Goal: Navigation & Orientation: Find specific page/section

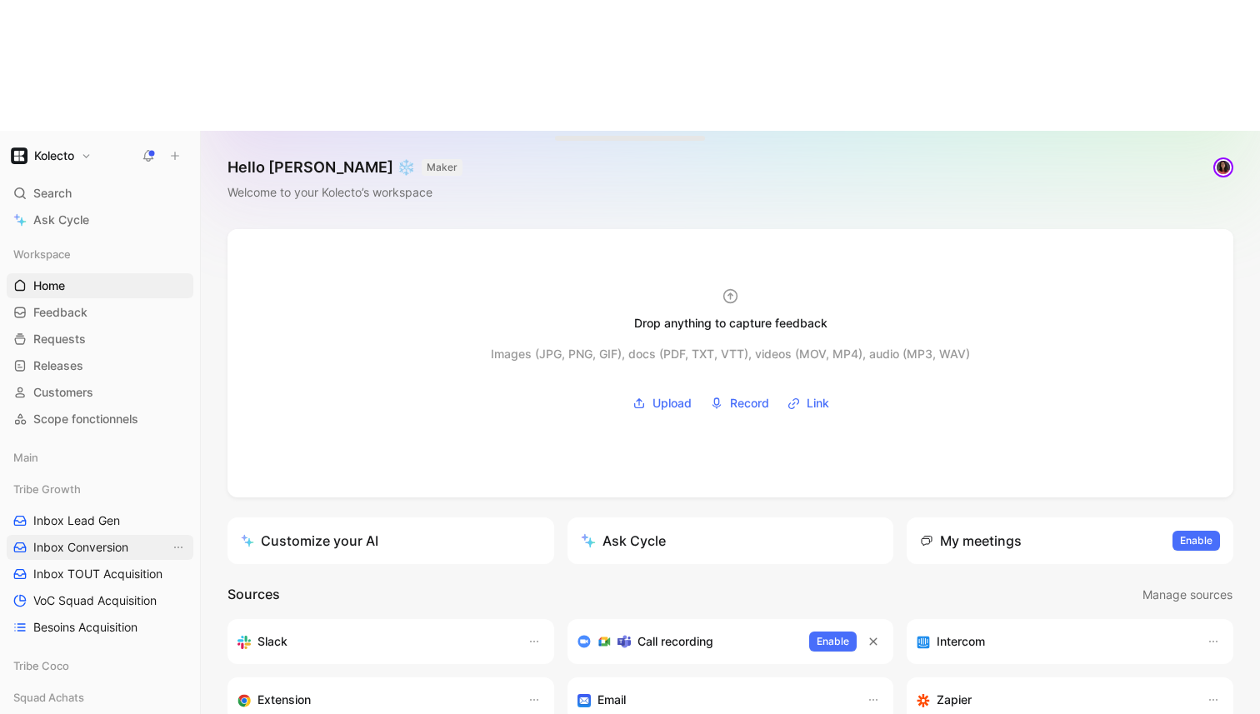
click at [97, 539] on span "Inbox Conversion" at bounding box center [80, 547] width 95 height 17
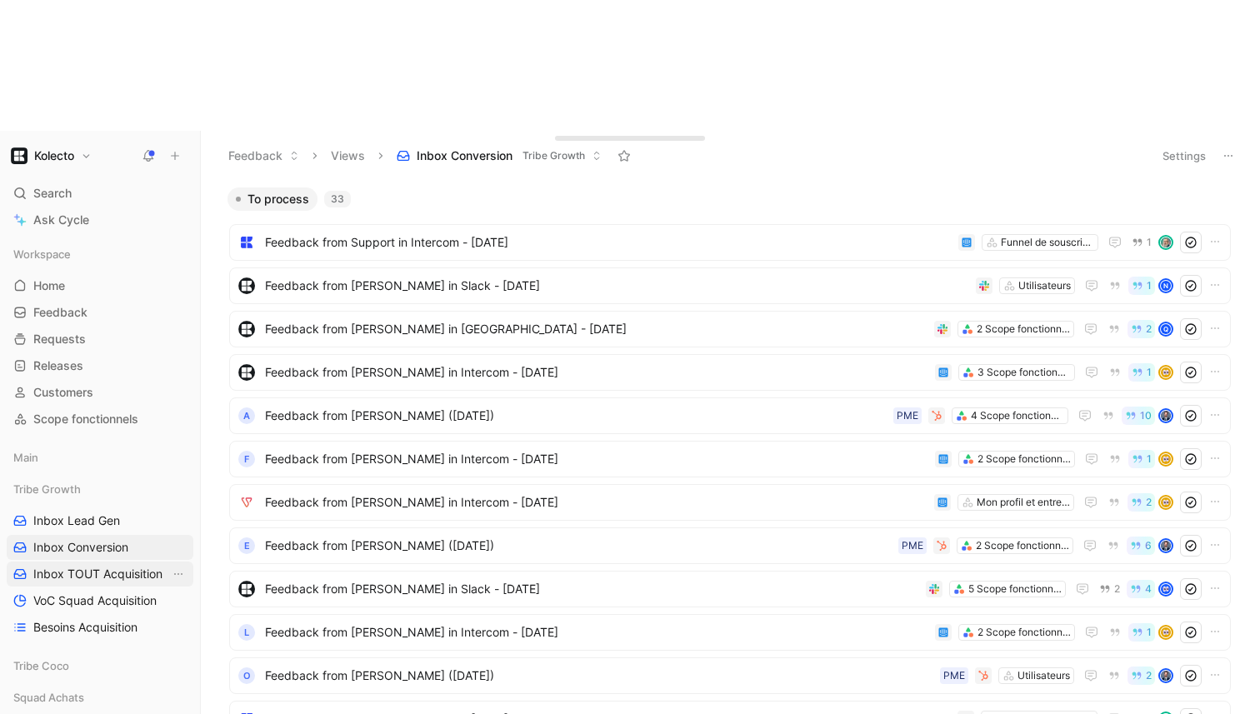
click at [91, 566] on span "Inbox TOUT Acquisition" at bounding box center [97, 574] width 129 height 17
click at [88, 592] on span "VoC Squad Acquisition" at bounding box center [94, 600] width 123 height 17
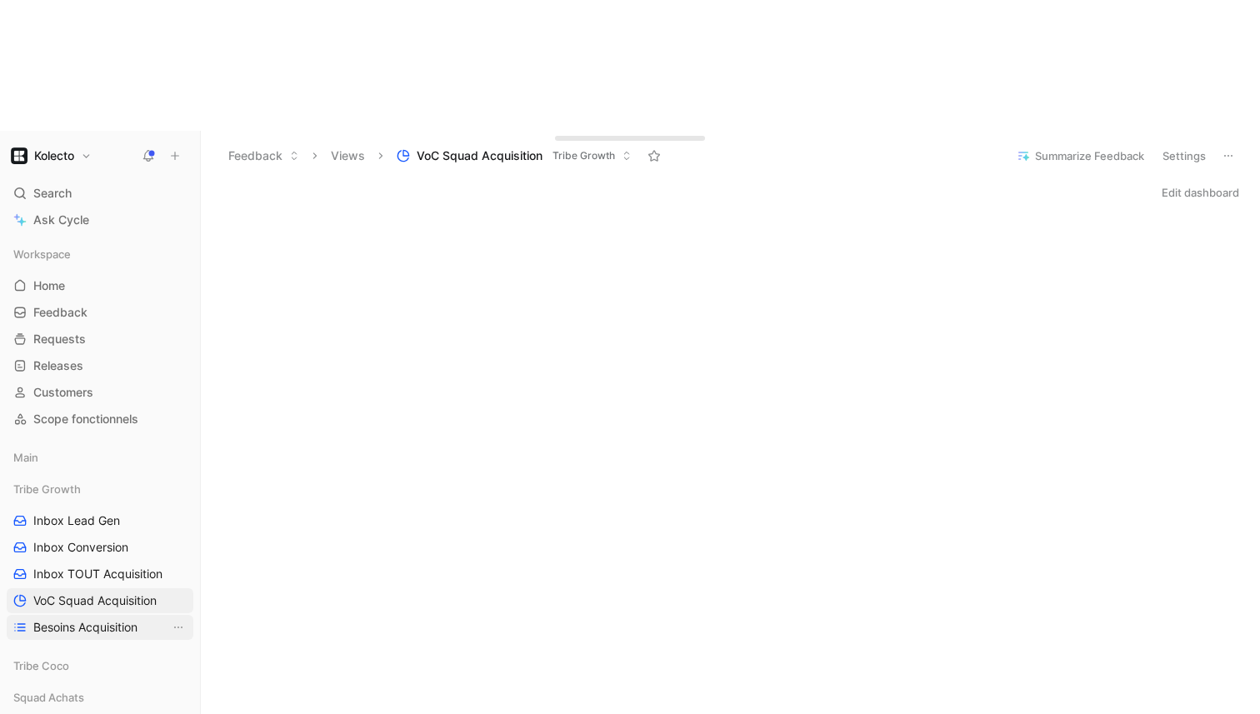
click at [93, 619] on span "Besoins Acquisition" at bounding box center [85, 627] width 104 height 17
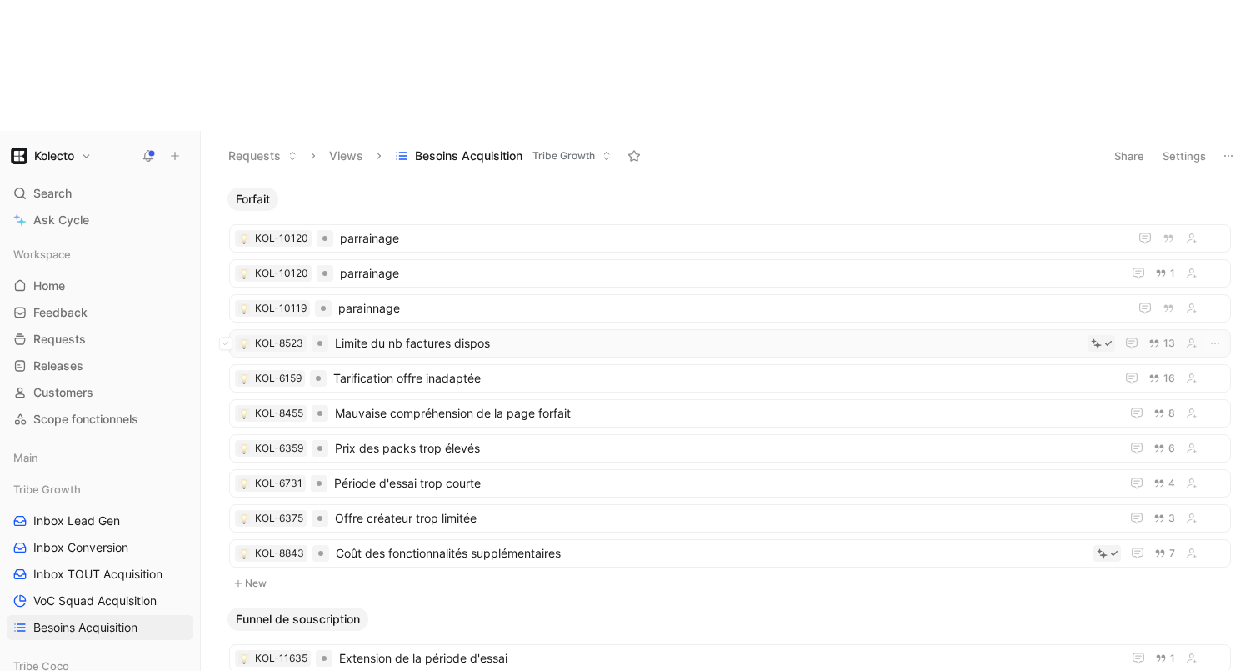
click at [668, 333] on span "Limite du nb factures dispos" at bounding box center [708, 343] width 746 height 20
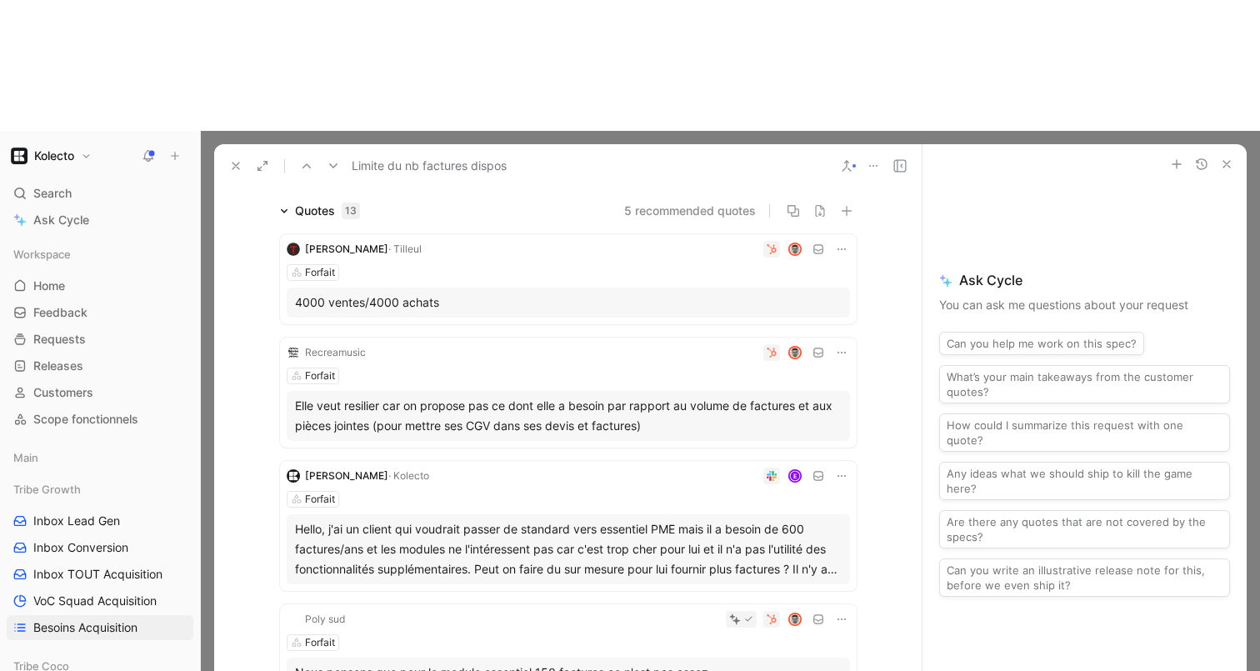
scroll to position [110, 0]
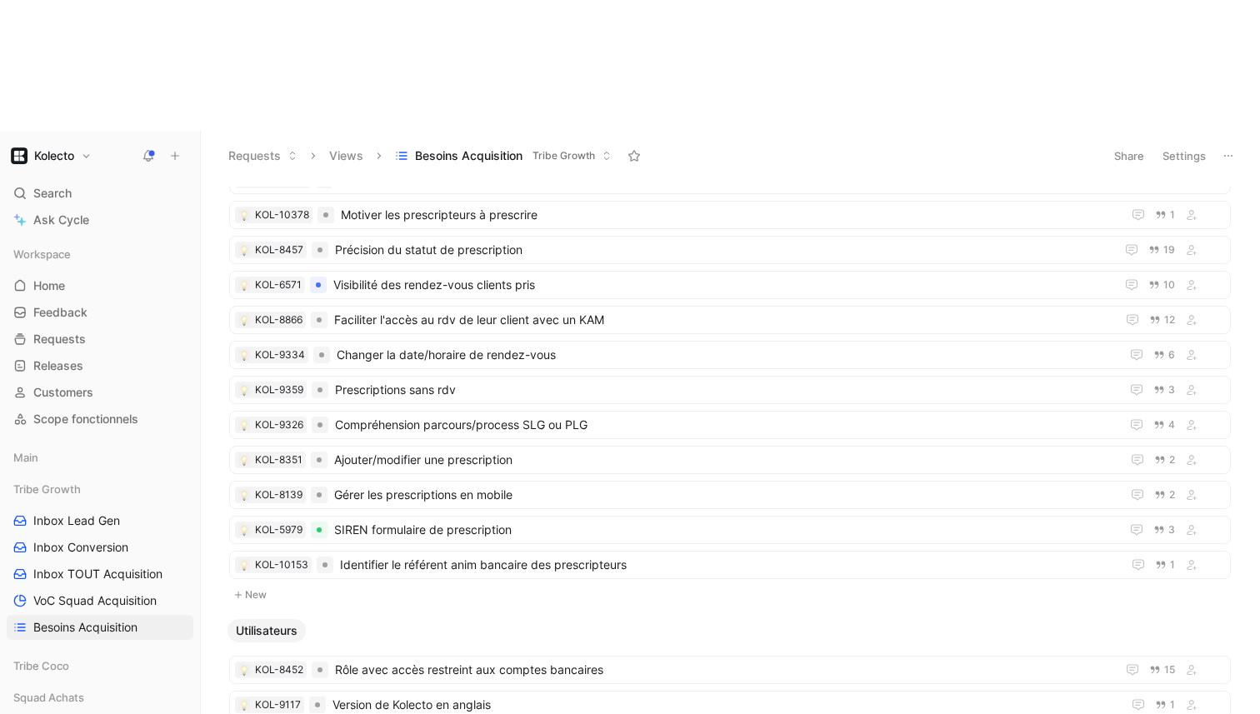
scroll to position [1798, 0]
